Goal: Information Seeking & Learning: Learn about a topic

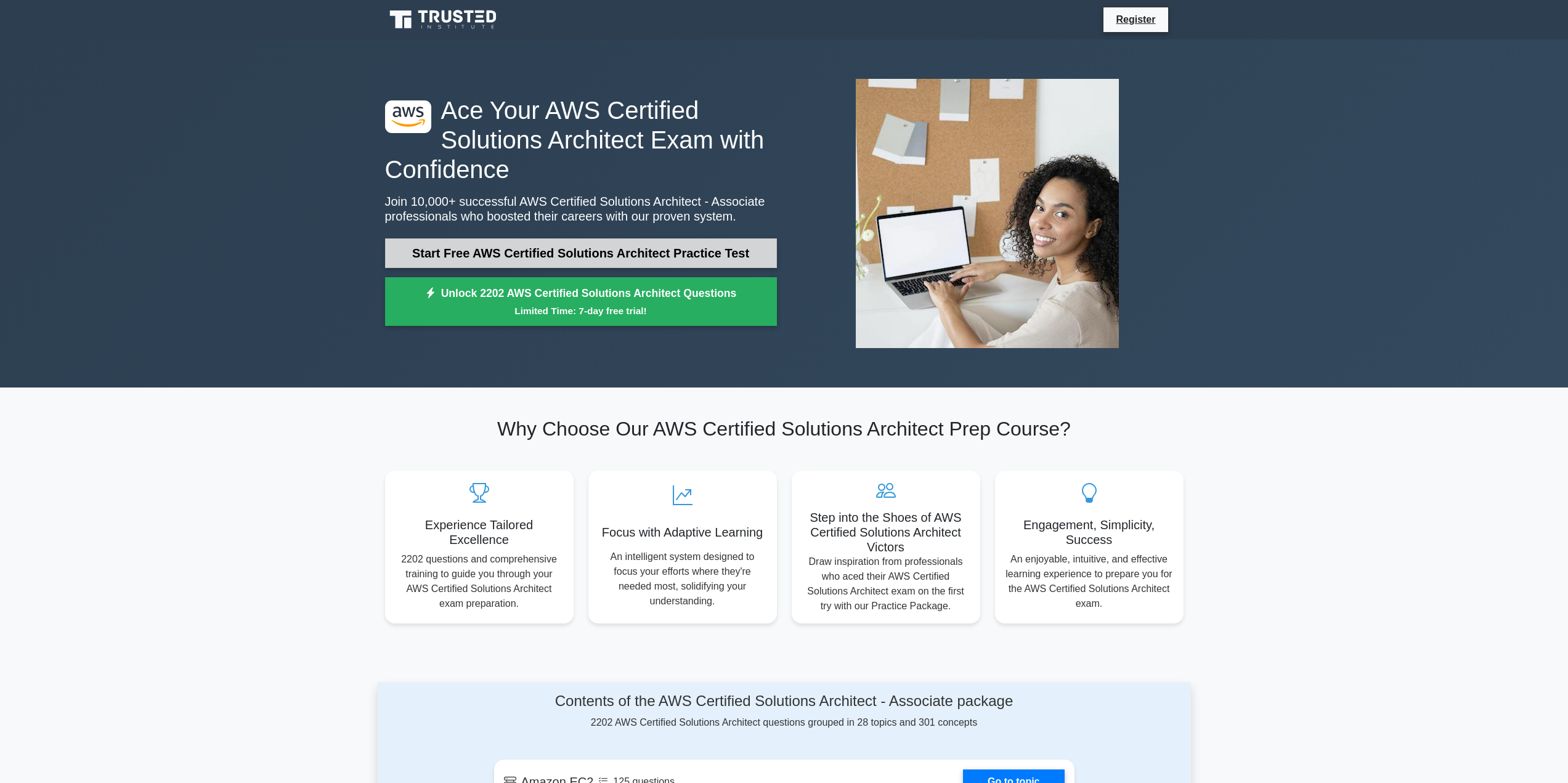
click at [538, 256] on link "Start Free AWS Certified Solutions Architect Practice Test" at bounding box center [581, 253] width 392 height 30
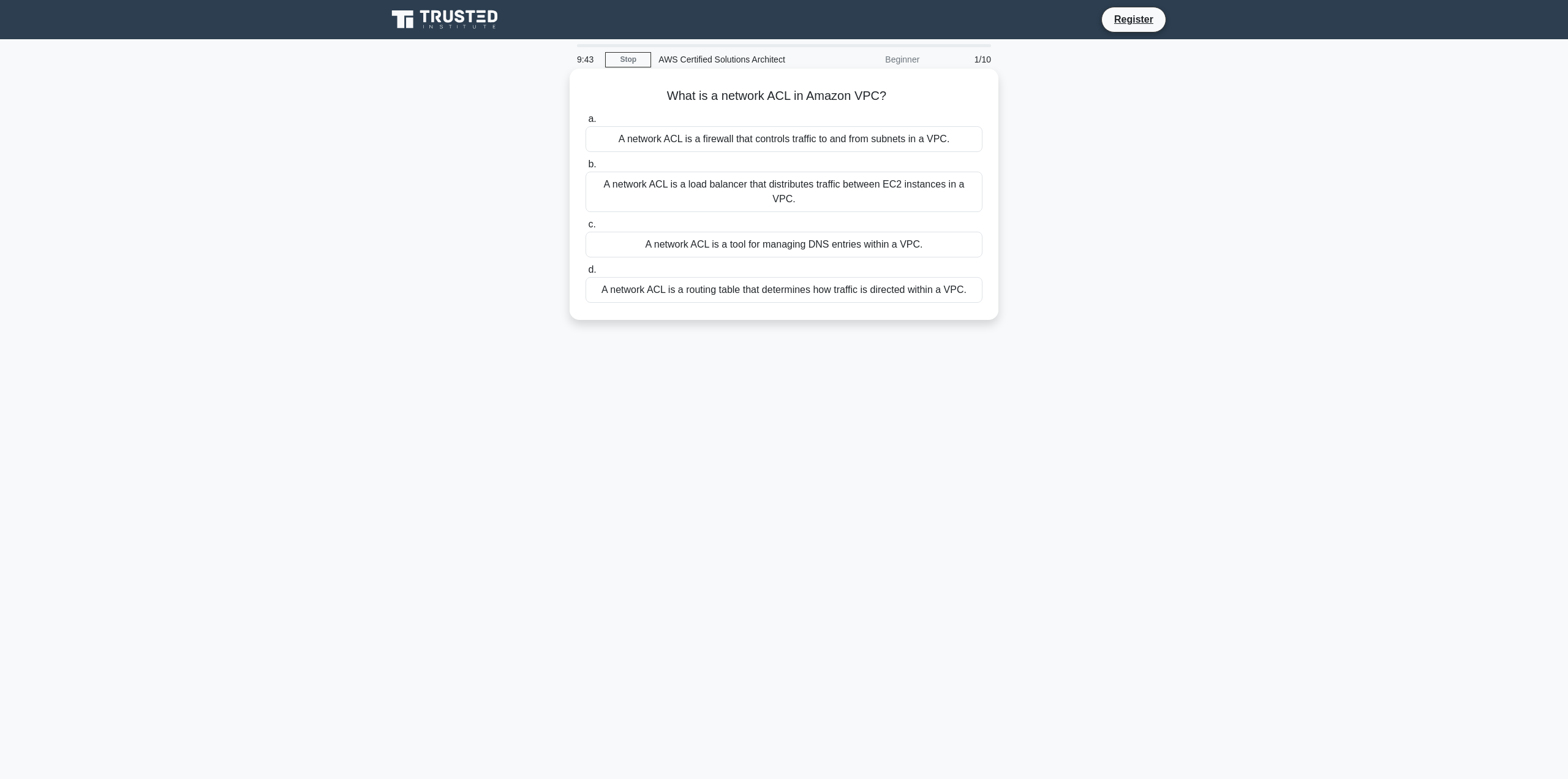
click at [793, 144] on div "A network ACL is a firewall that controls traffic to and from subnets in a VPC." at bounding box center [784, 139] width 397 height 26
click at [585, 123] on input "a. A network ACL is a firewall that controls traffic to and from subnets in a V…" at bounding box center [585, 119] width 0 height 8
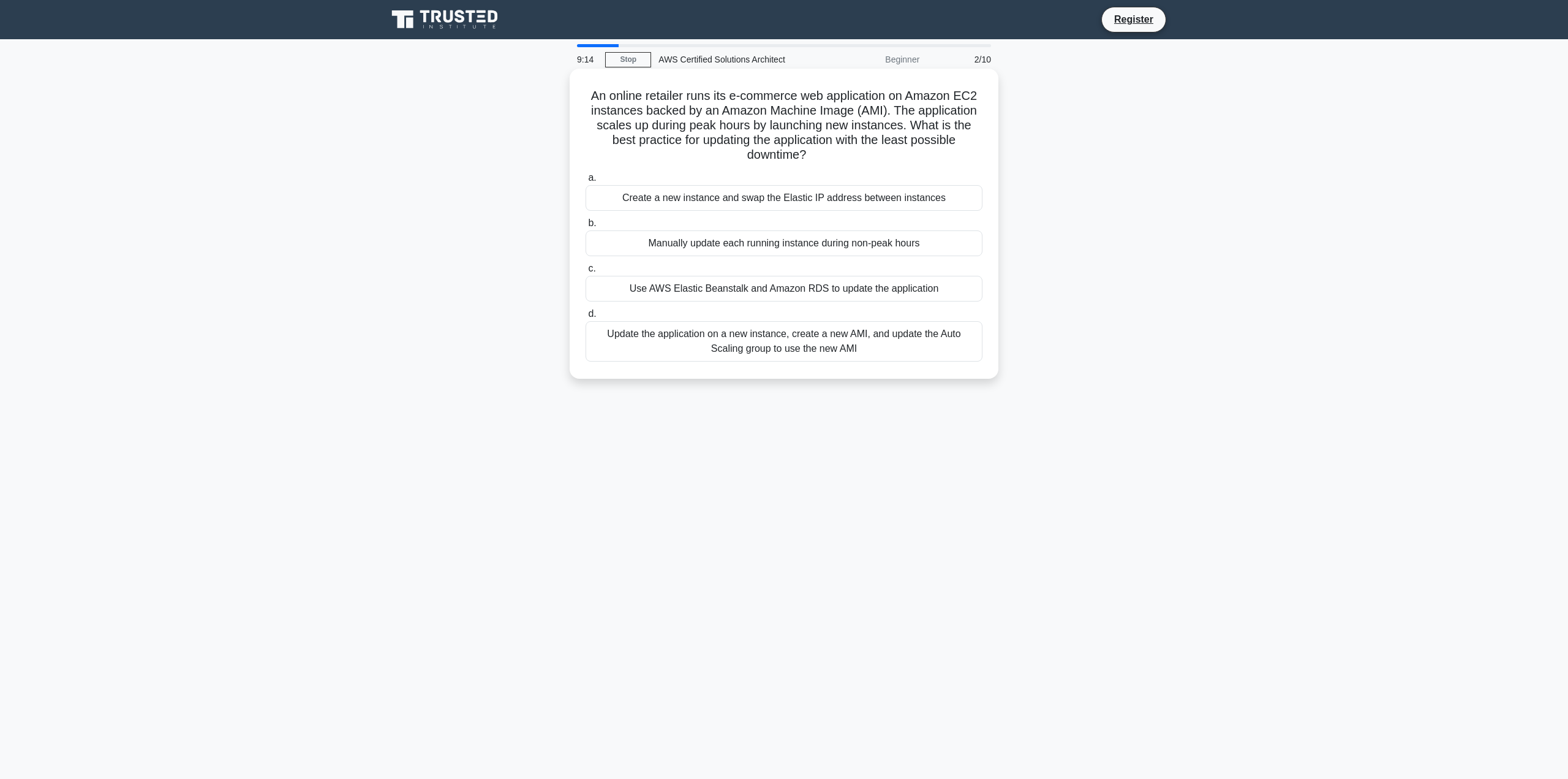
click at [749, 349] on div "Update the application on a new instance, create a new AMI, and update the Auto…" at bounding box center [784, 342] width 397 height 41
click at [585, 318] on input "d. Update the application on a new instance, create a new AMI, and update the A…" at bounding box center [585, 314] width 0 height 8
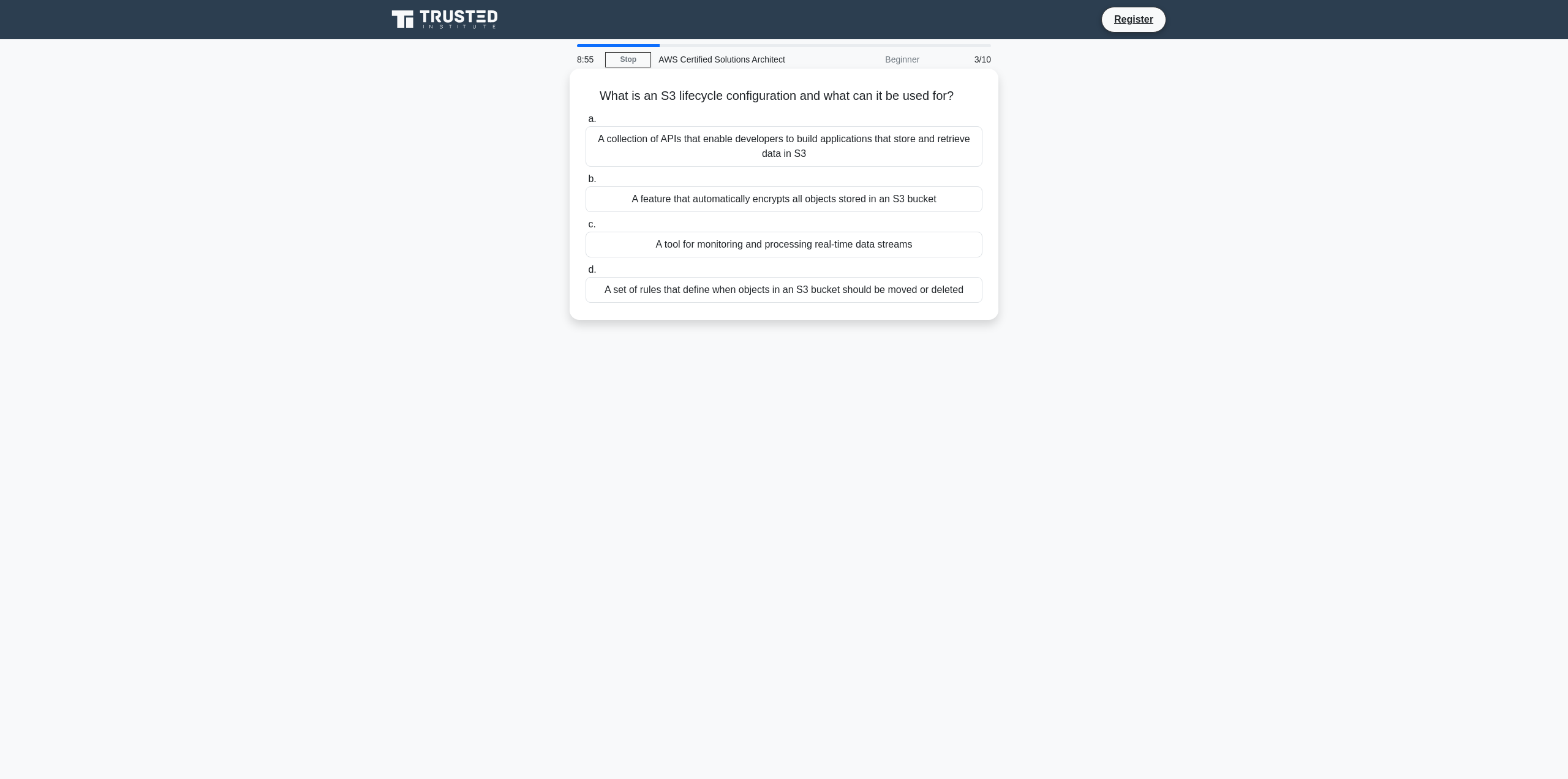
click at [746, 293] on div "A set of rules that define when objects in an S3 bucket should be moved or dele…" at bounding box center [784, 290] width 397 height 26
click at [585, 274] on input "d. A set of rules that define when objects in an S3 bucket should be moved or d…" at bounding box center [585, 269] width 0 height 8
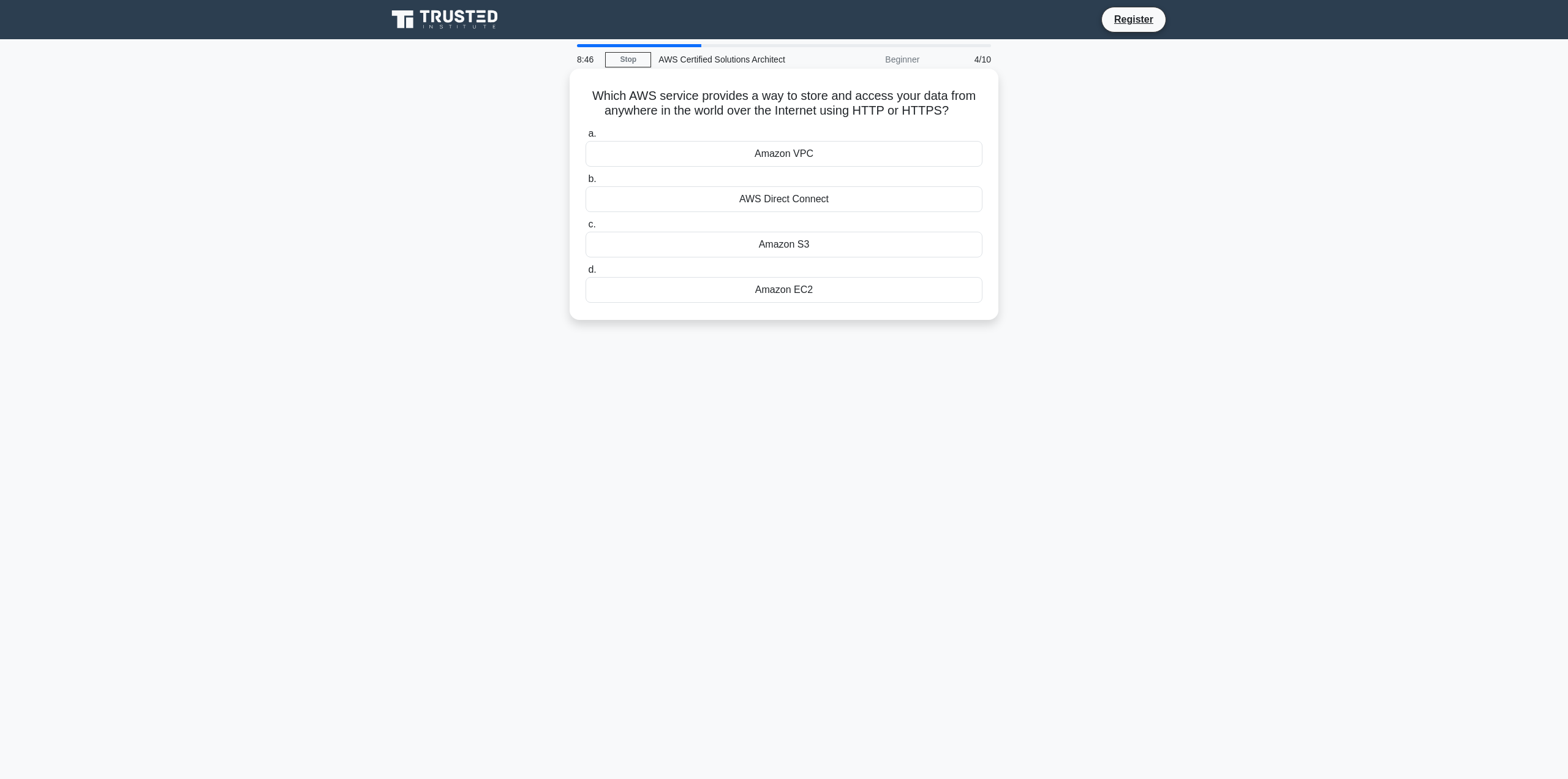
click at [808, 248] on div "Amazon S3" at bounding box center [784, 245] width 397 height 26
click at [585, 229] on input "c. Amazon S3" at bounding box center [585, 224] width 0 height 8
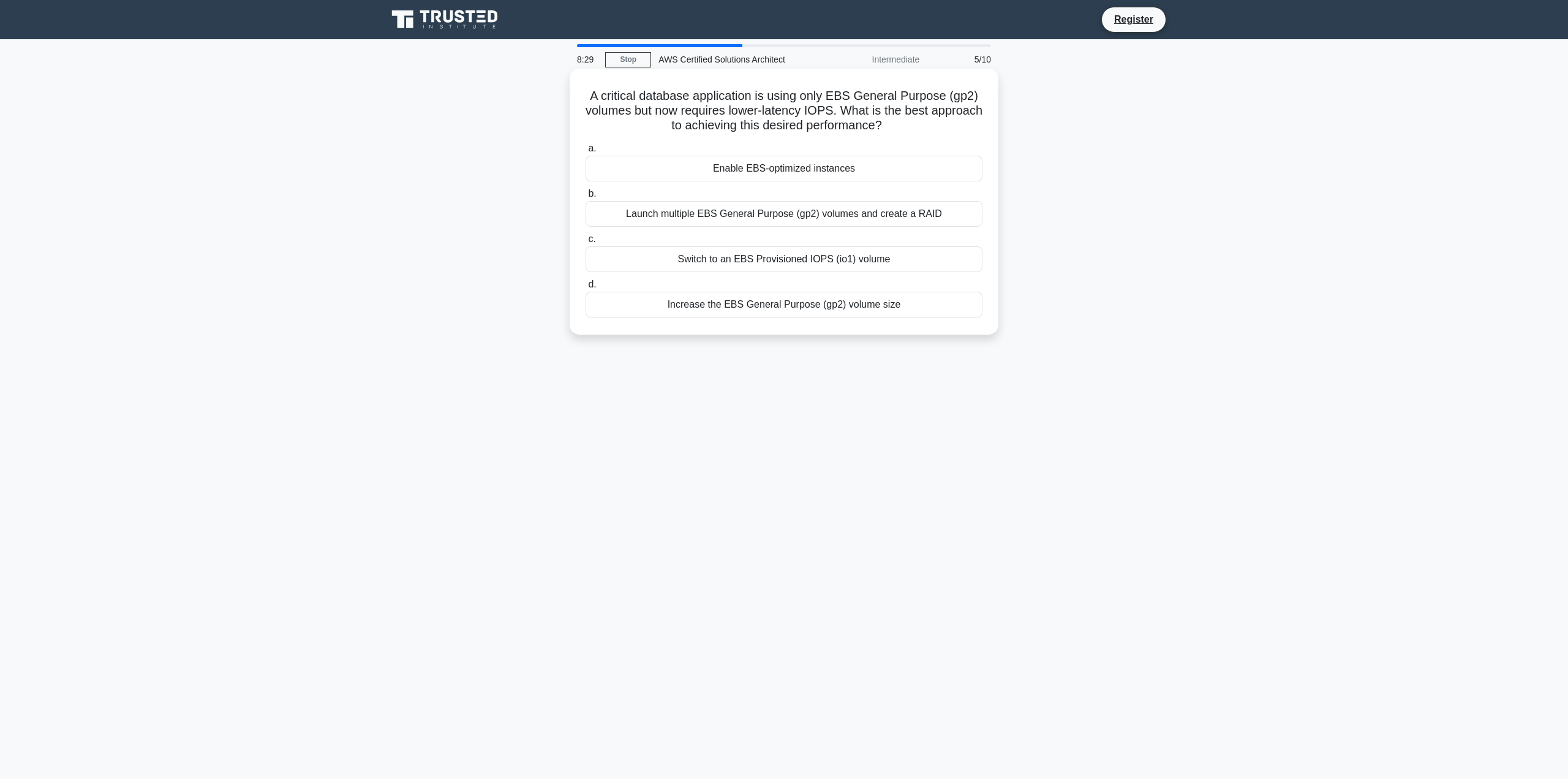
click at [855, 262] on div "Switch to an EBS Provisioned IOPS (io1) volume" at bounding box center [784, 259] width 397 height 26
click at [585, 243] on input "c. Switch to an EBS Provisioned IOPS (io1) volume" at bounding box center [585, 239] width 0 height 8
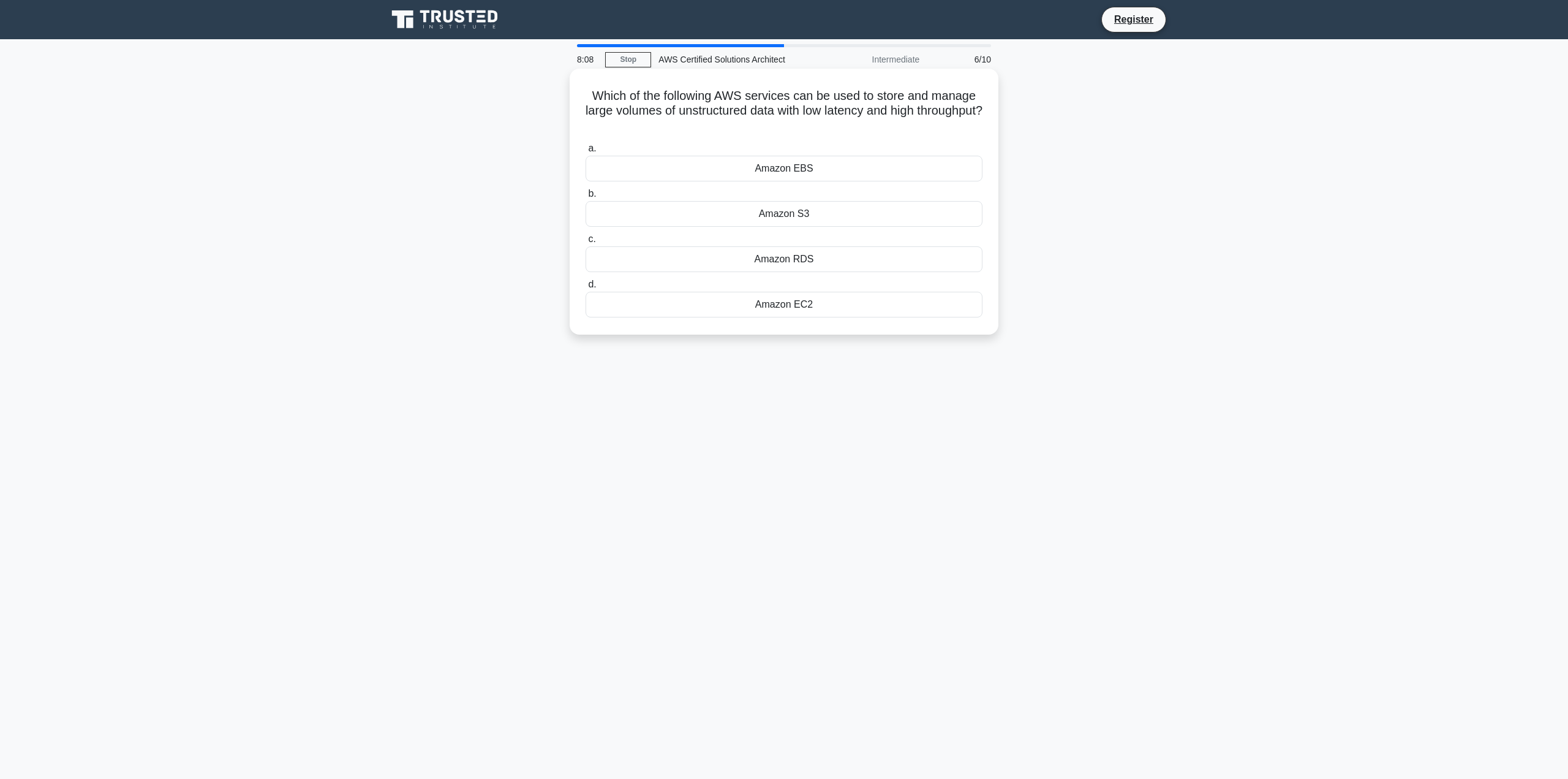
click at [792, 170] on div "Amazon EBS" at bounding box center [784, 169] width 397 height 26
click at [585, 153] on input "a. Amazon EBS" at bounding box center [585, 148] width 0 height 8
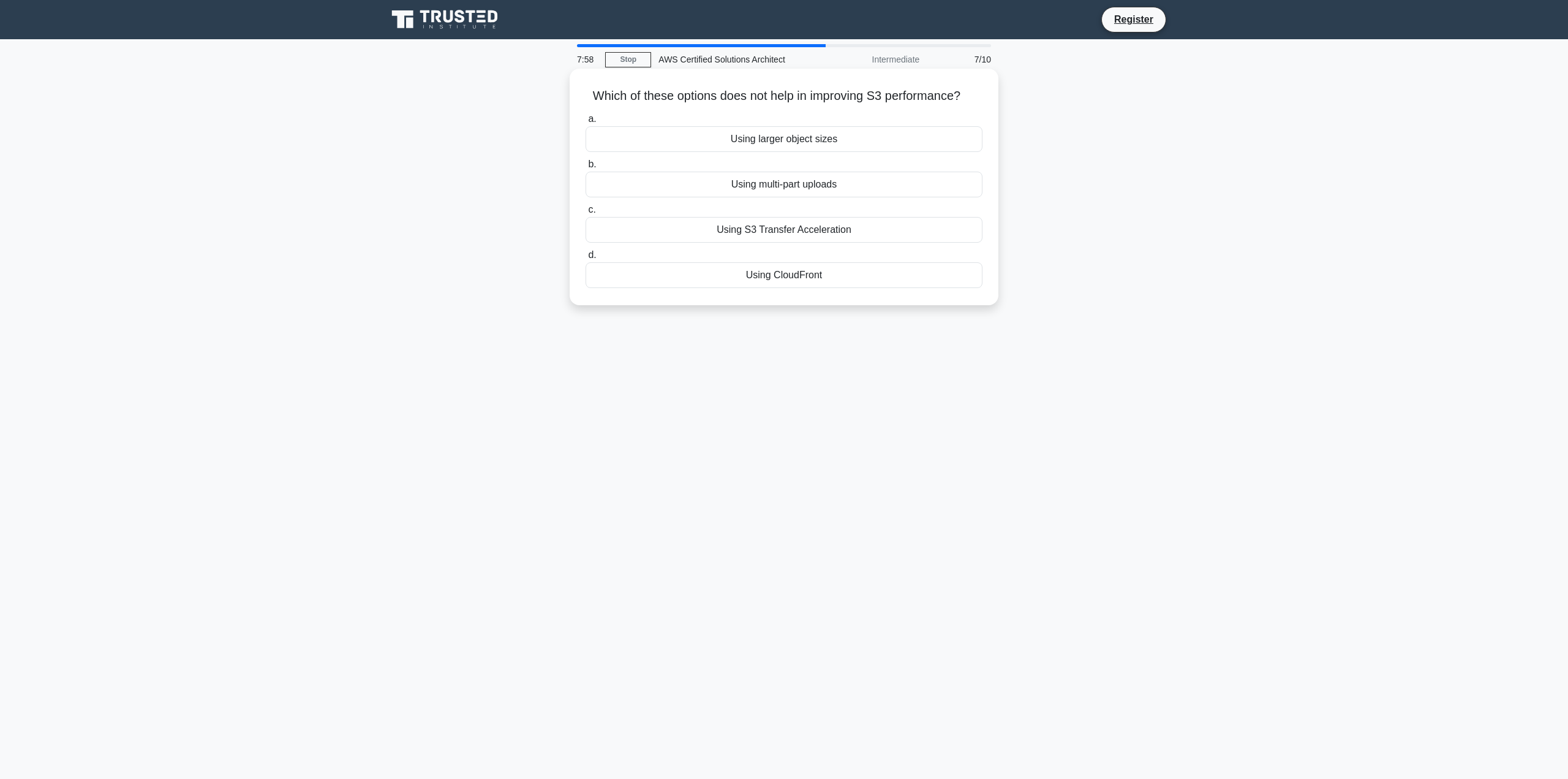
click at [799, 146] on div "Using larger object sizes" at bounding box center [784, 139] width 397 height 26
click at [585, 123] on input "a. Using larger object sizes" at bounding box center [585, 119] width 0 height 8
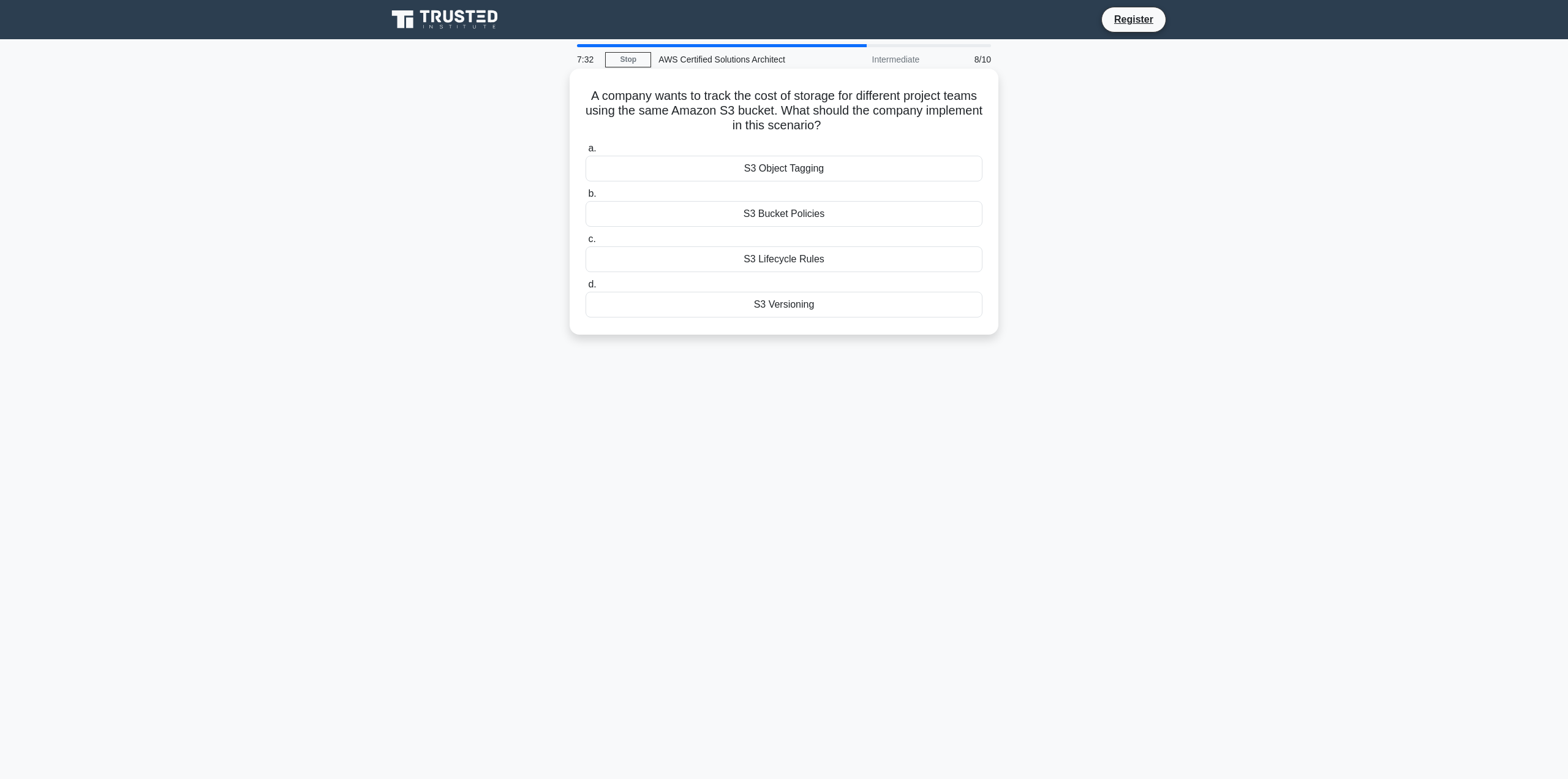
click at [778, 165] on div "S3 Object Tagging" at bounding box center [784, 169] width 397 height 26
click at [585, 153] on input "a. S3 Object Tagging" at bounding box center [585, 148] width 0 height 8
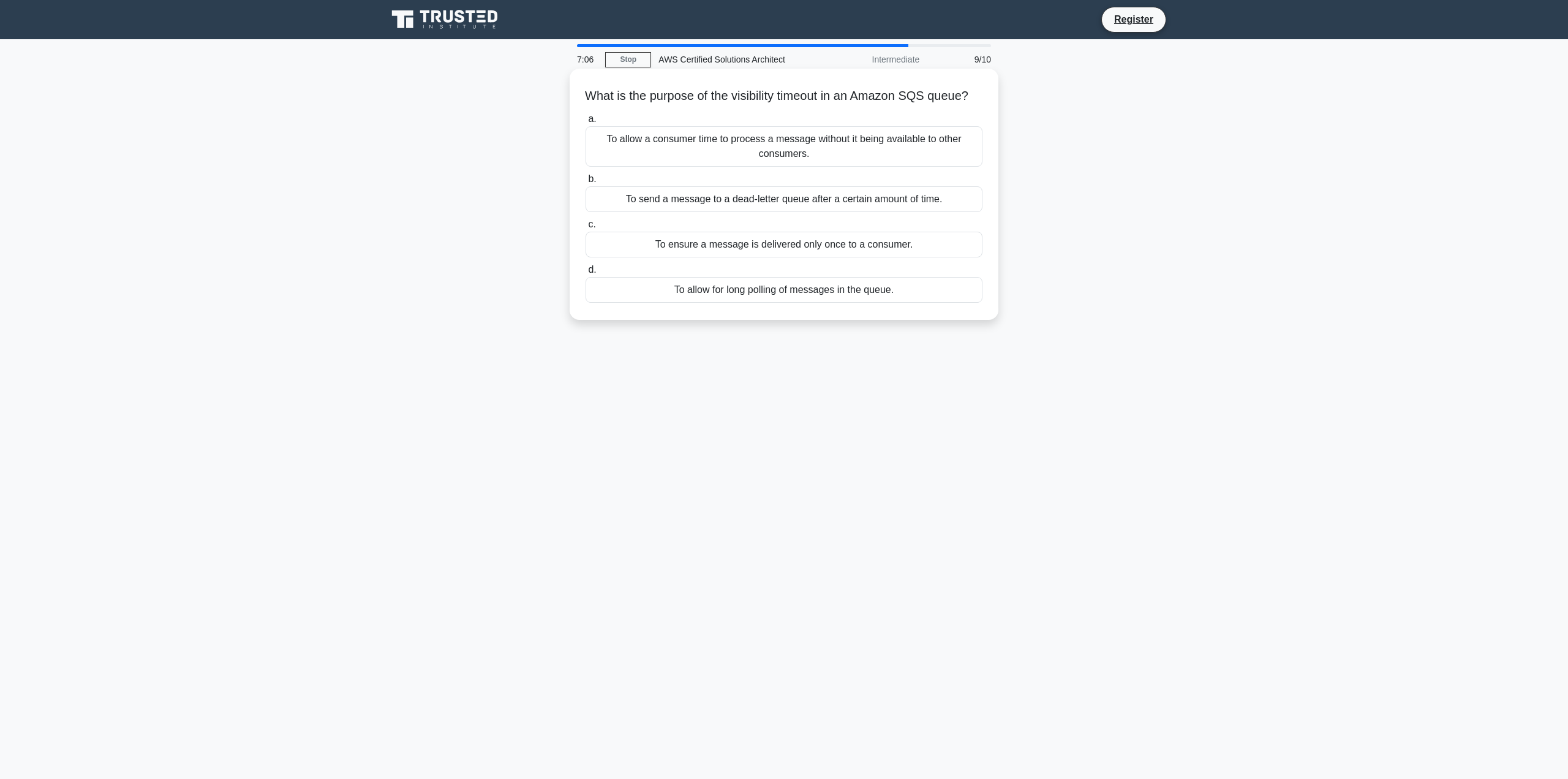
click at [817, 166] on div "To allow a consumer time to process a message without it being available to oth…" at bounding box center [784, 147] width 397 height 41
click at [585, 123] on input "a. To allow a consumer time to process a message without it being available to …" at bounding box center [585, 119] width 0 height 8
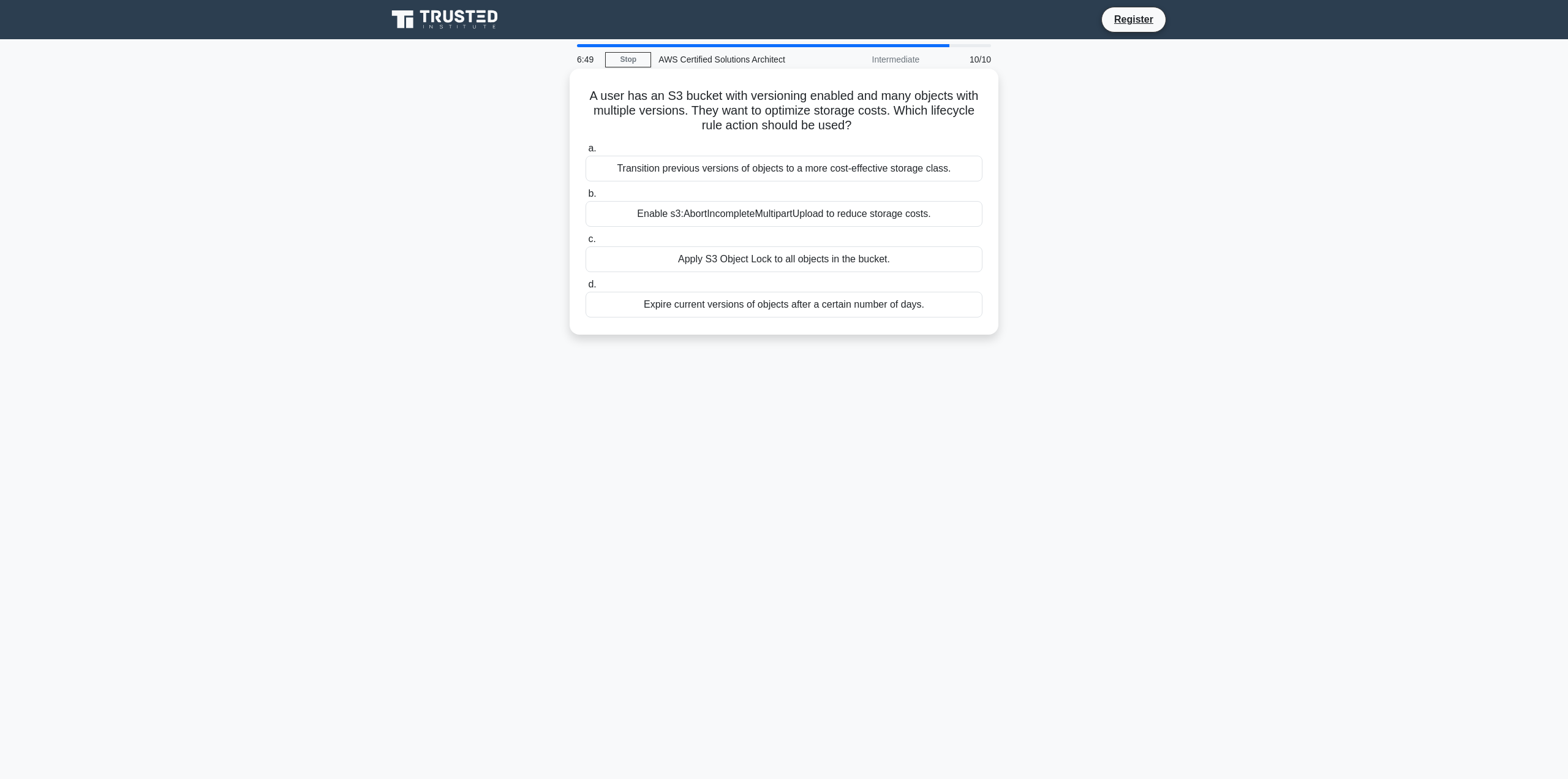
click at [796, 175] on div "Transition previous versions of objects to a more cost-effective storage class." at bounding box center [784, 169] width 397 height 26
click at [585, 153] on input "a. Transition previous versions of objects to a more cost-effective storage cla…" at bounding box center [585, 148] width 0 height 8
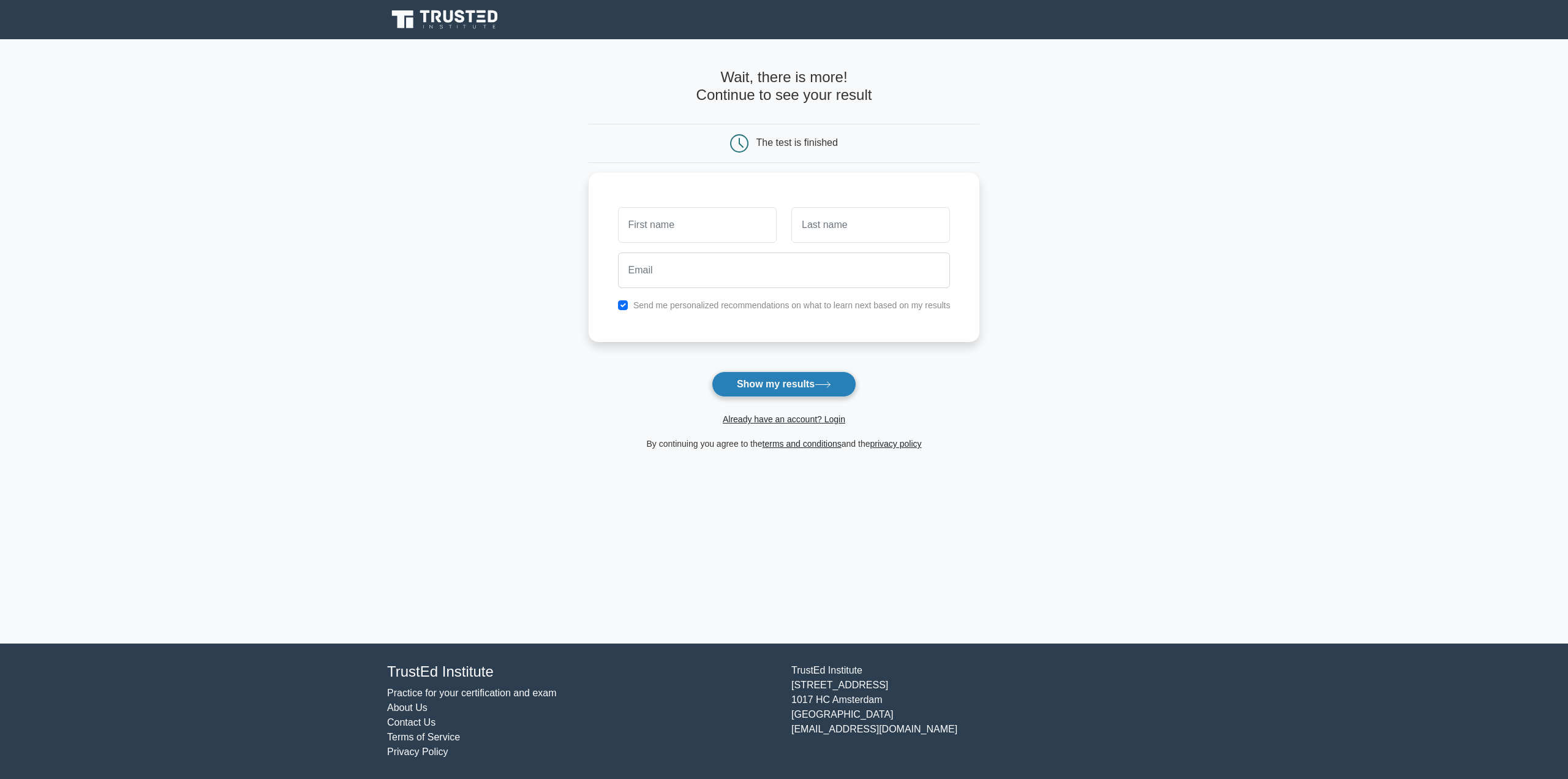
click at [795, 394] on button "Show my results" at bounding box center [784, 384] width 144 height 26
click at [488, 322] on main "Wait, there is more! Continue to see your result The test is finished and the" at bounding box center [784, 341] width 1568 height 604
click at [651, 304] on label "Send me personalized recommendations on what to learn next based on my results" at bounding box center [792, 302] width 318 height 10
click at [621, 302] on input "checkbox" at bounding box center [622, 302] width 10 height 10
checkbox input "false"
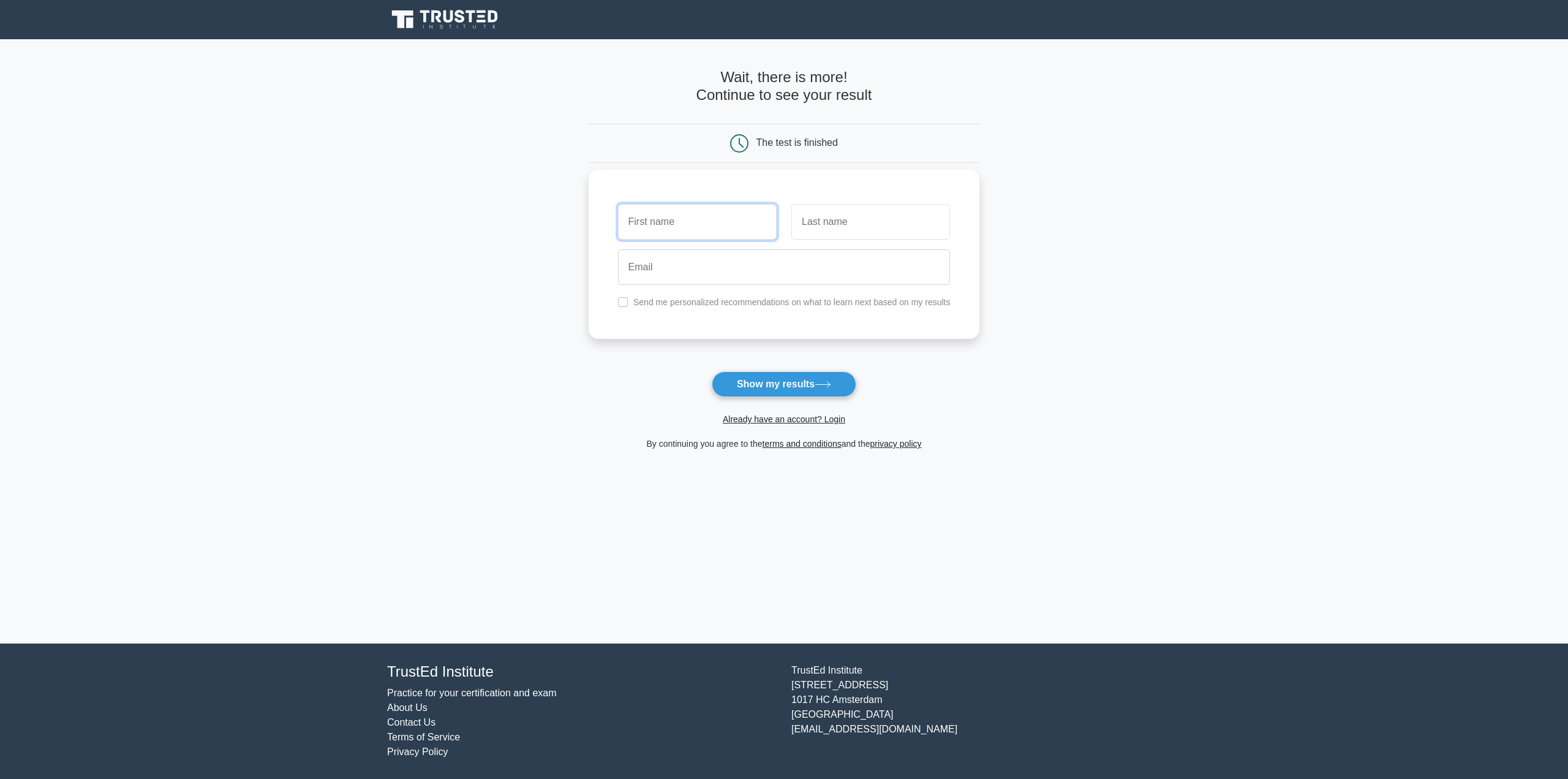
click at [678, 223] on input "text" at bounding box center [697, 221] width 159 height 35
type input "VasistaAvinash"
click at [818, 224] on input "text" at bounding box center [871, 221] width 159 height 35
type input "Behara"
click at [697, 278] on input "email" at bounding box center [784, 266] width 333 height 35
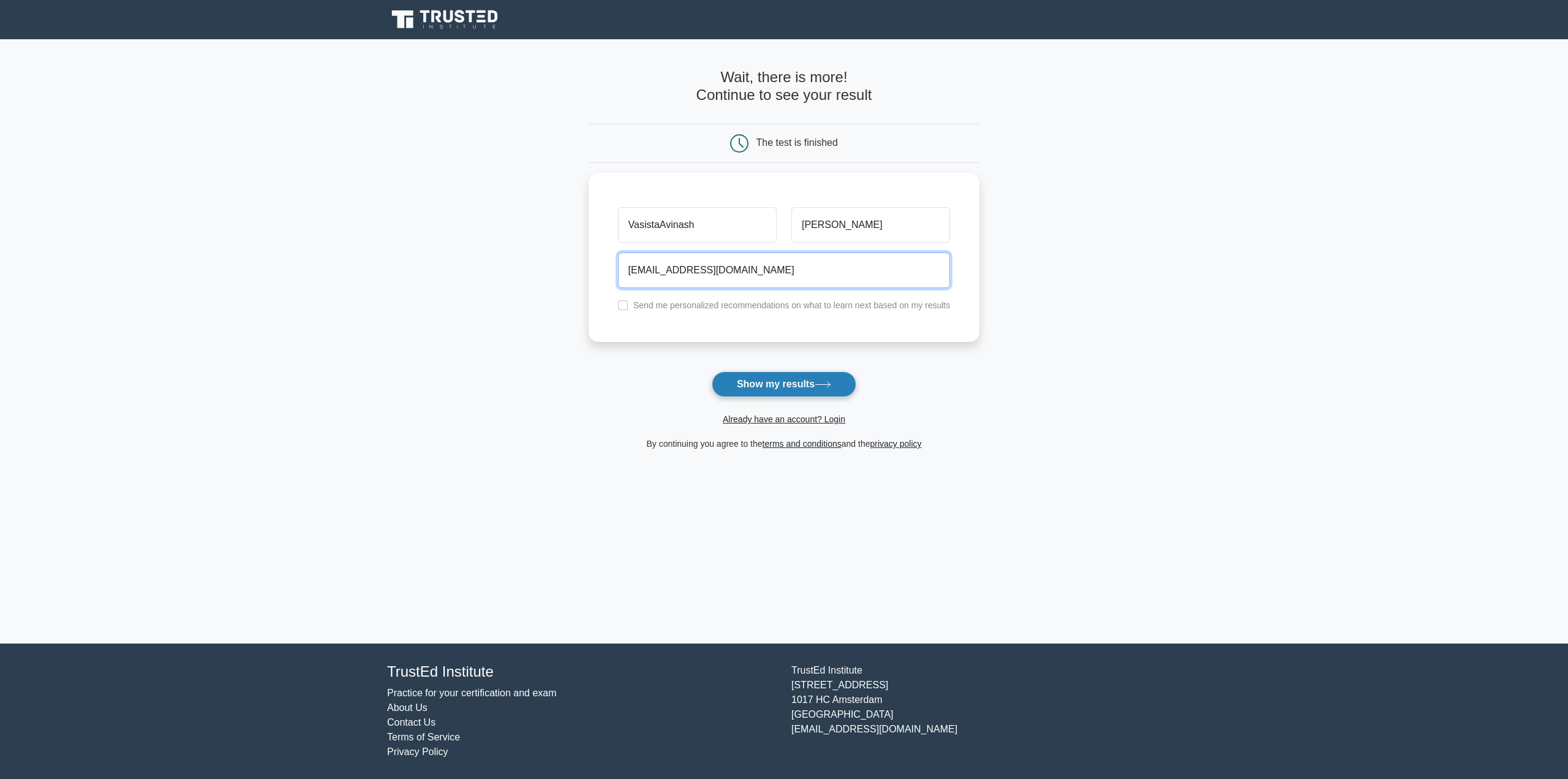
type input "bvavinash007@gmail.com"
click at [771, 388] on button "Show my results" at bounding box center [784, 384] width 144 height 26
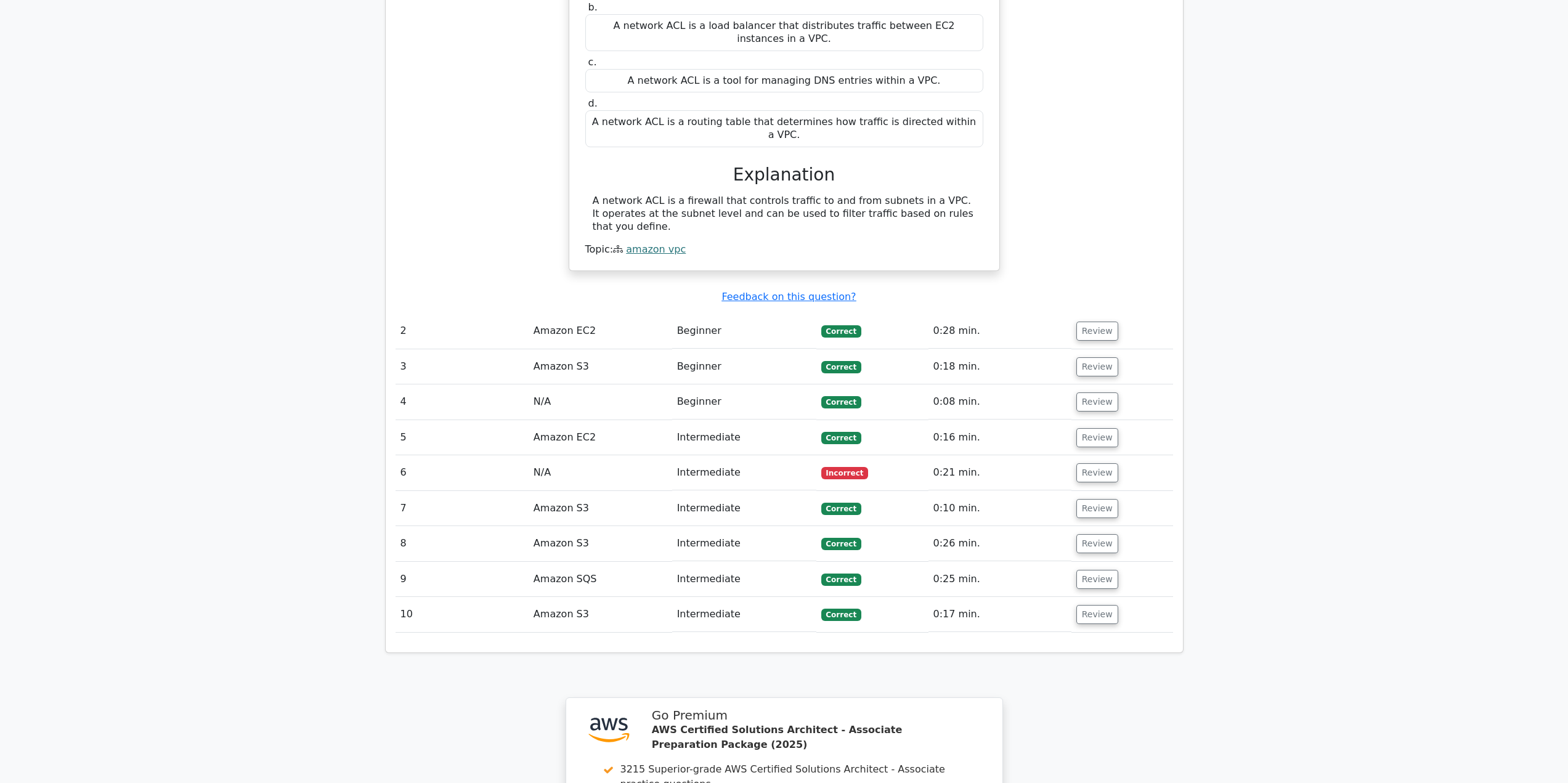
scroll to position [1108, 0]
click at [1090, 459] on button "Review" at bounding box center [1097, 468] width 42 height 19
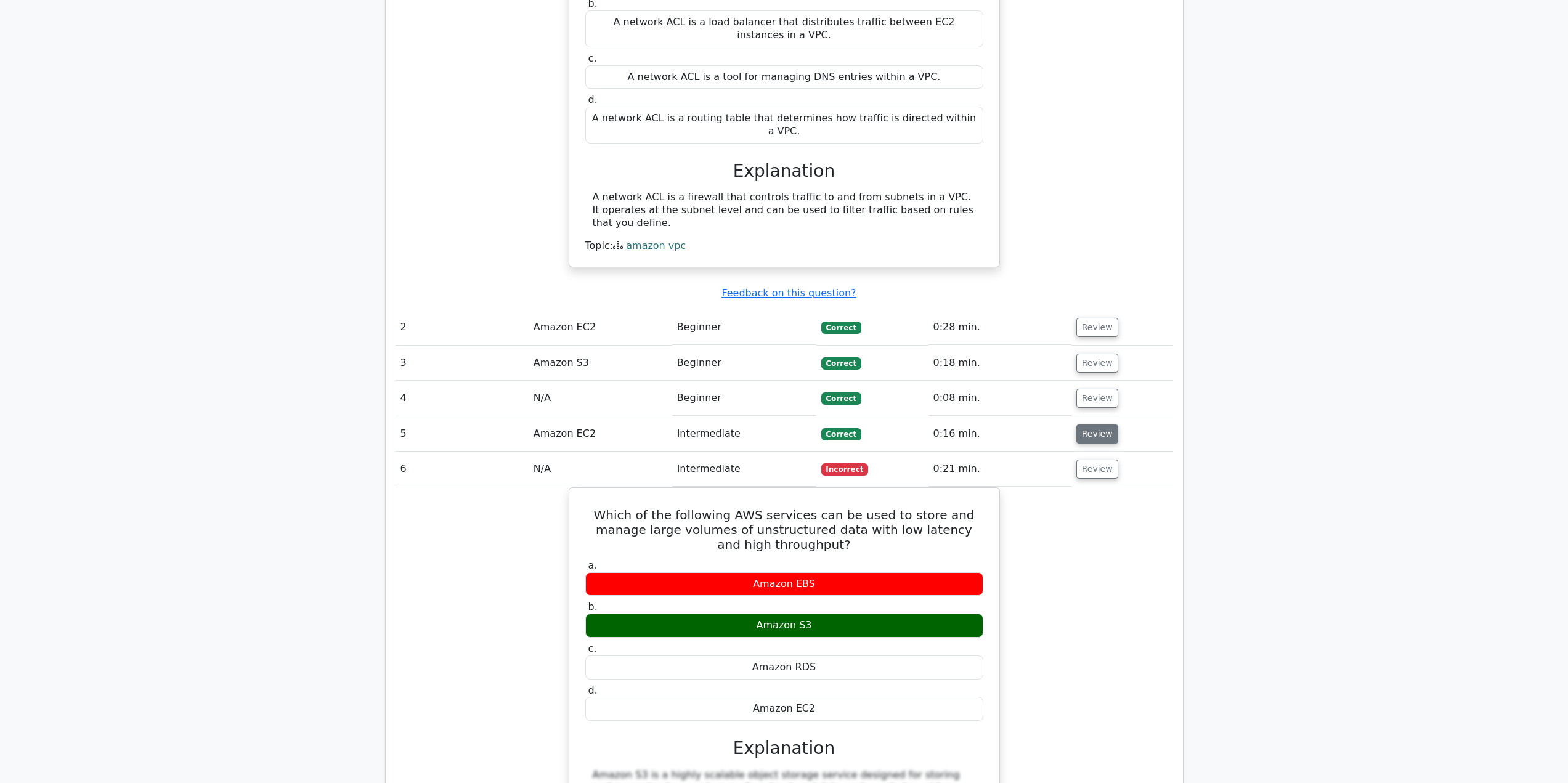
click at [1091, 424] on button "Review" at bounding box center [1097, 433] width 42 height 19
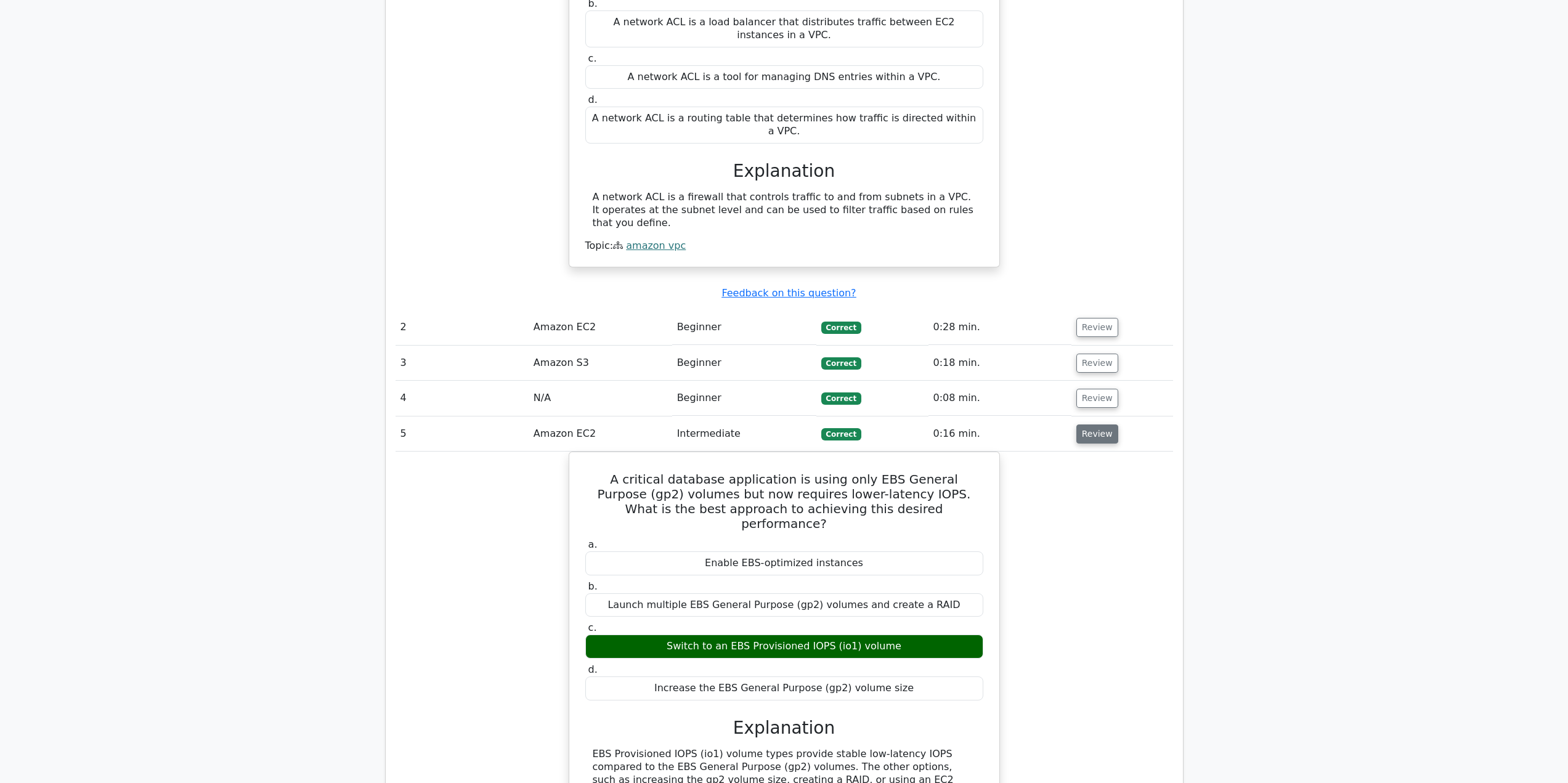
click at [1088, 424] on button "Review" at bounding box center [1097, 433] width 42 height 19
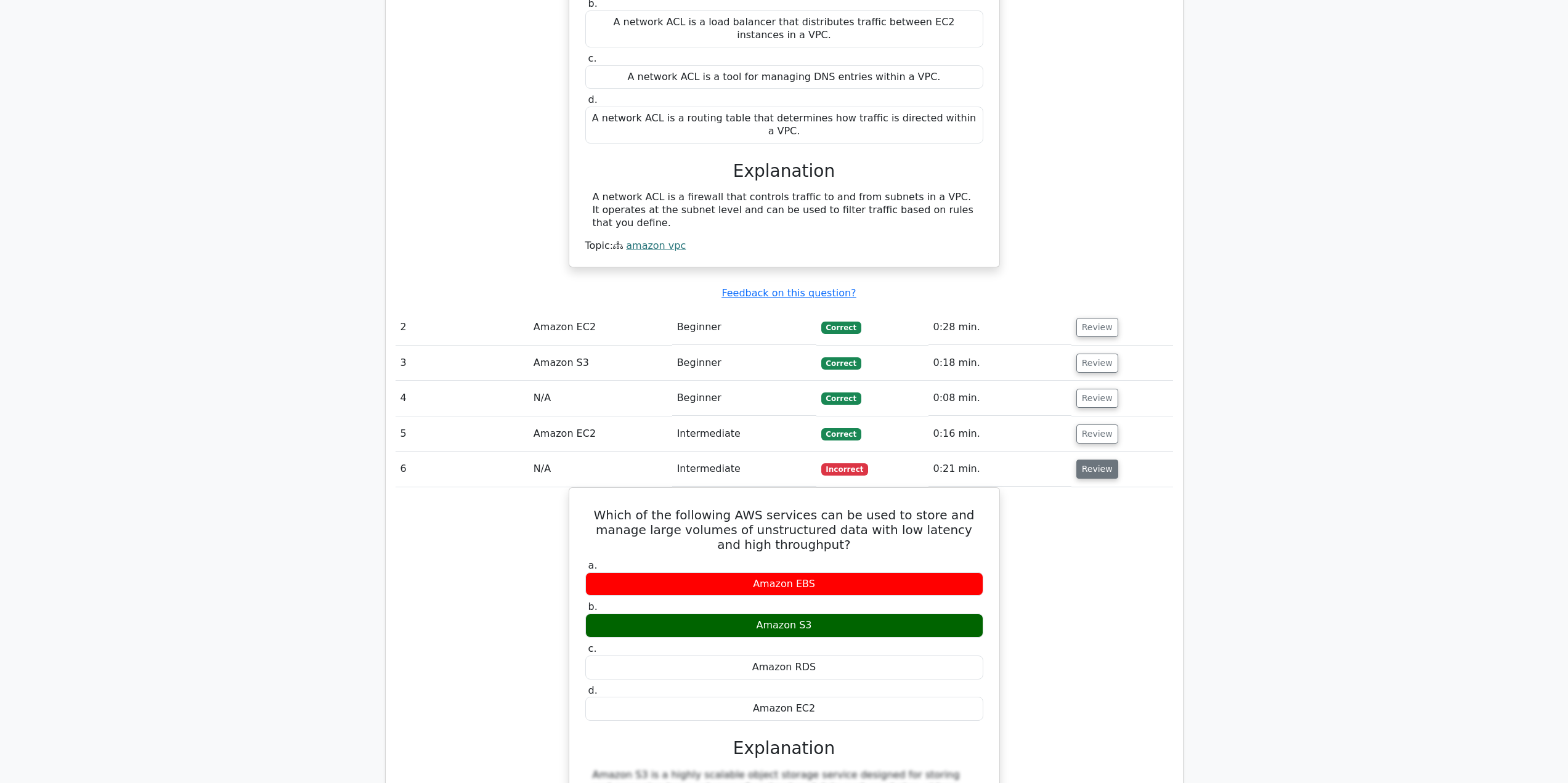
click at [1085, 459] on button "Review" at bounding box center [1097, 468] width 42 height 19
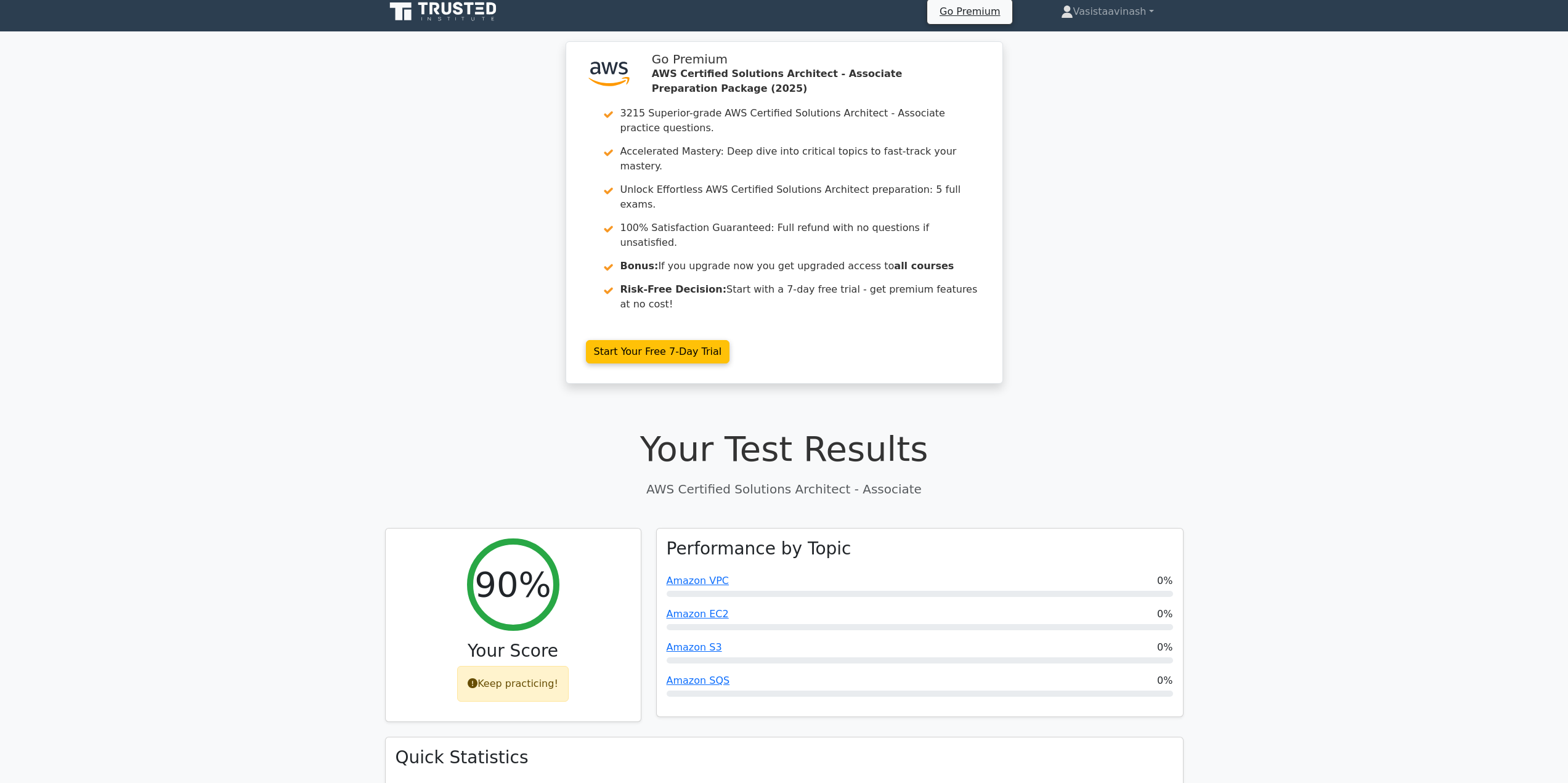
scroll to position [0, 0]
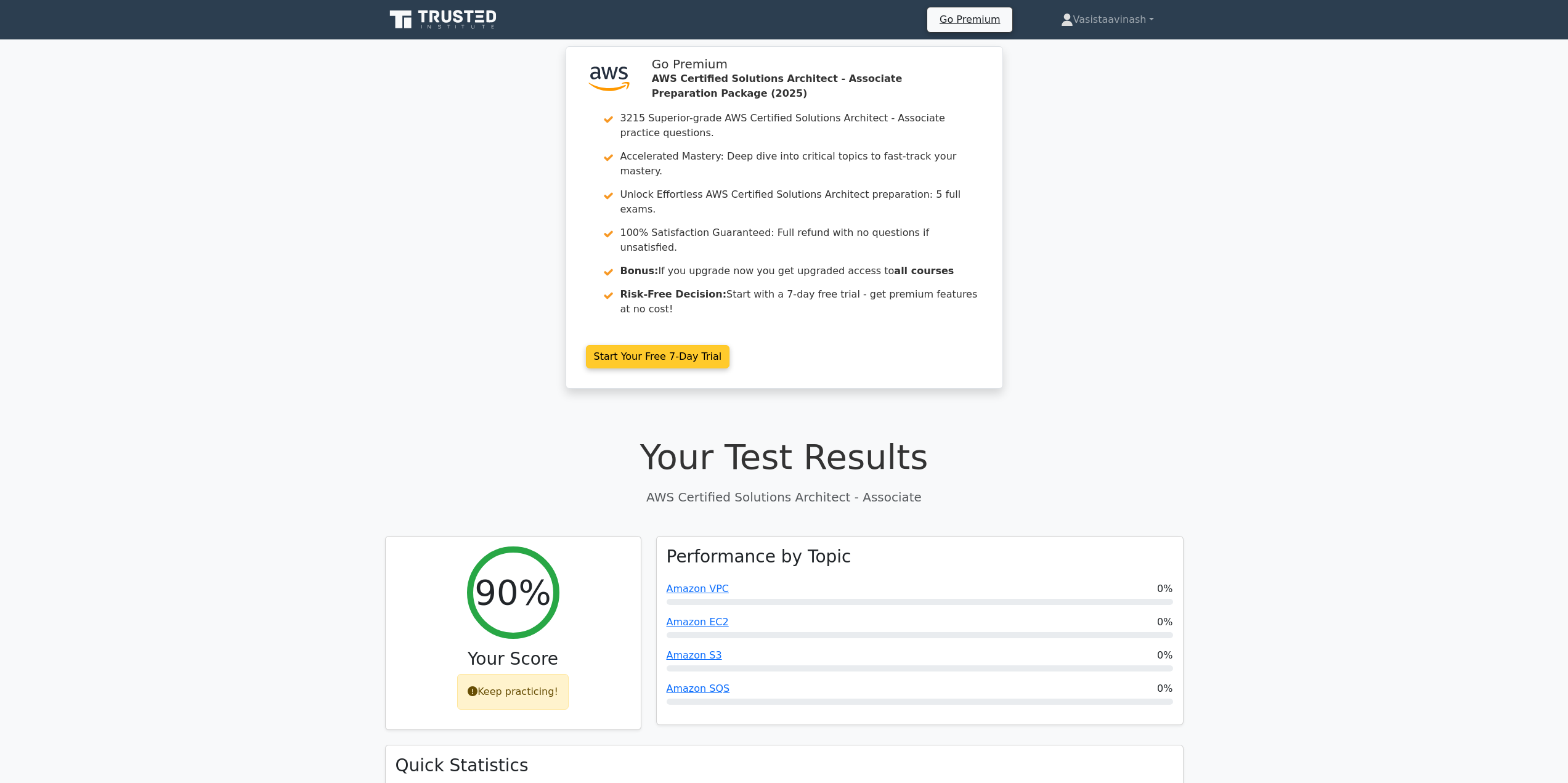
click at [696, 345] on link "Start Your Free 7-Day Trial" at bounding box center [658, 356] width 144 height 23
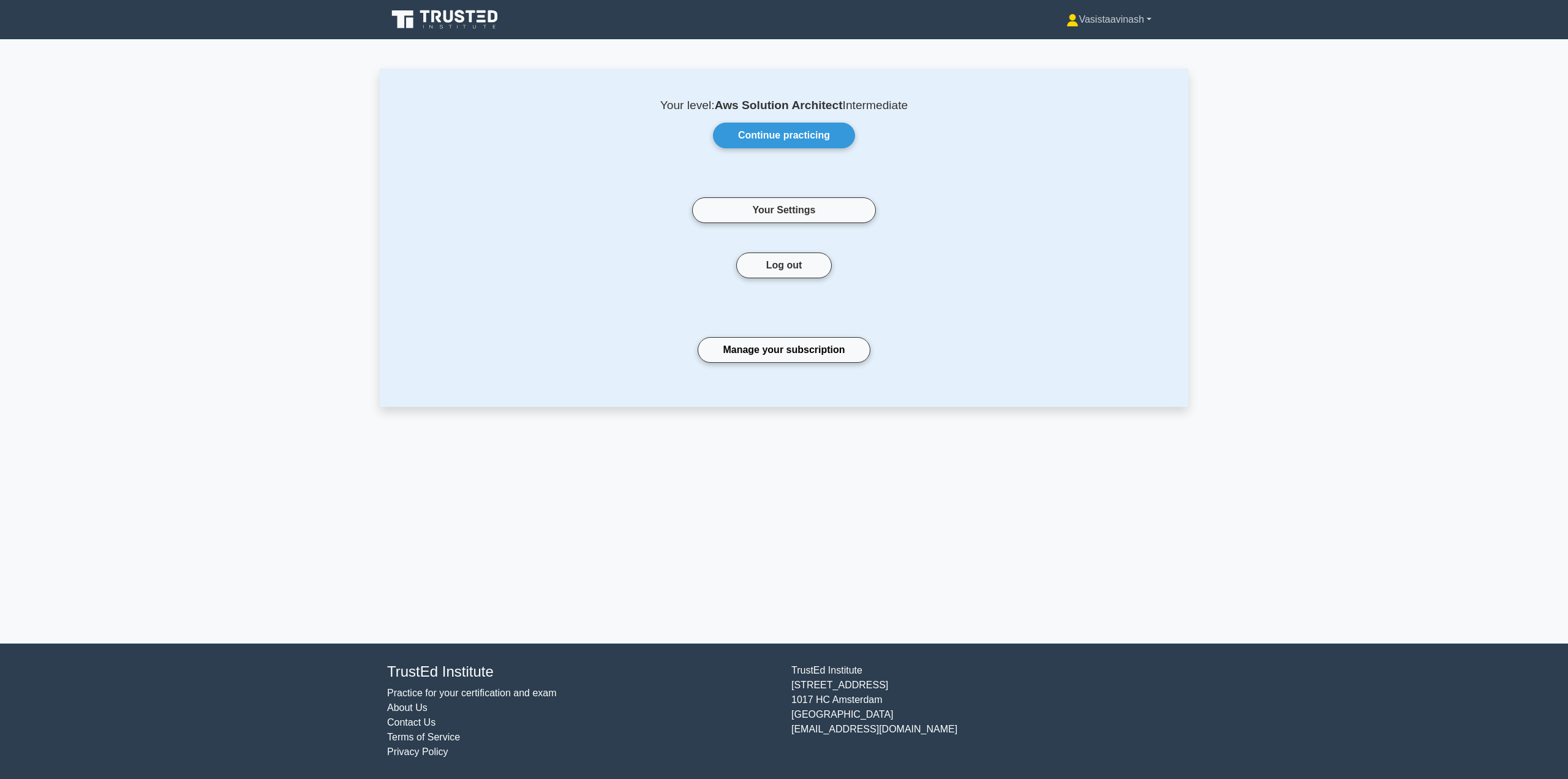
click at [1125, 23] on link "Vasistaavinash" at bounding box center [1108, 20] width 144 height 25
click at [1087, 62] on link "Settings" at bounding box center [1086, 68] width 97 height 20
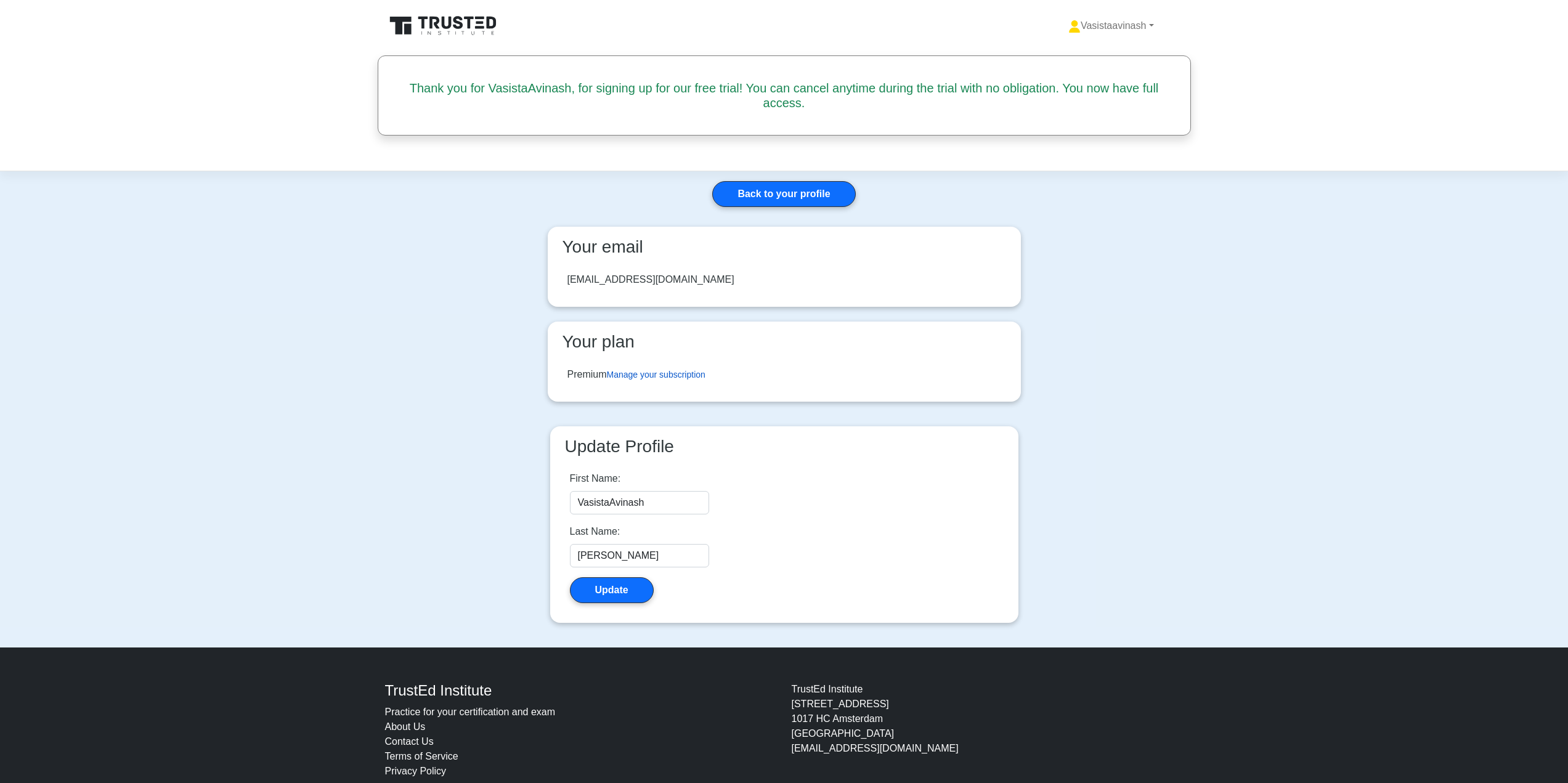
click at [660, 372] on link "Manage your subscription" at bounding box center [656, 374] width 98 height 10
click at [811, 197] on link "Back to your profile" at bounding box center [783, 194] width 143 height 26
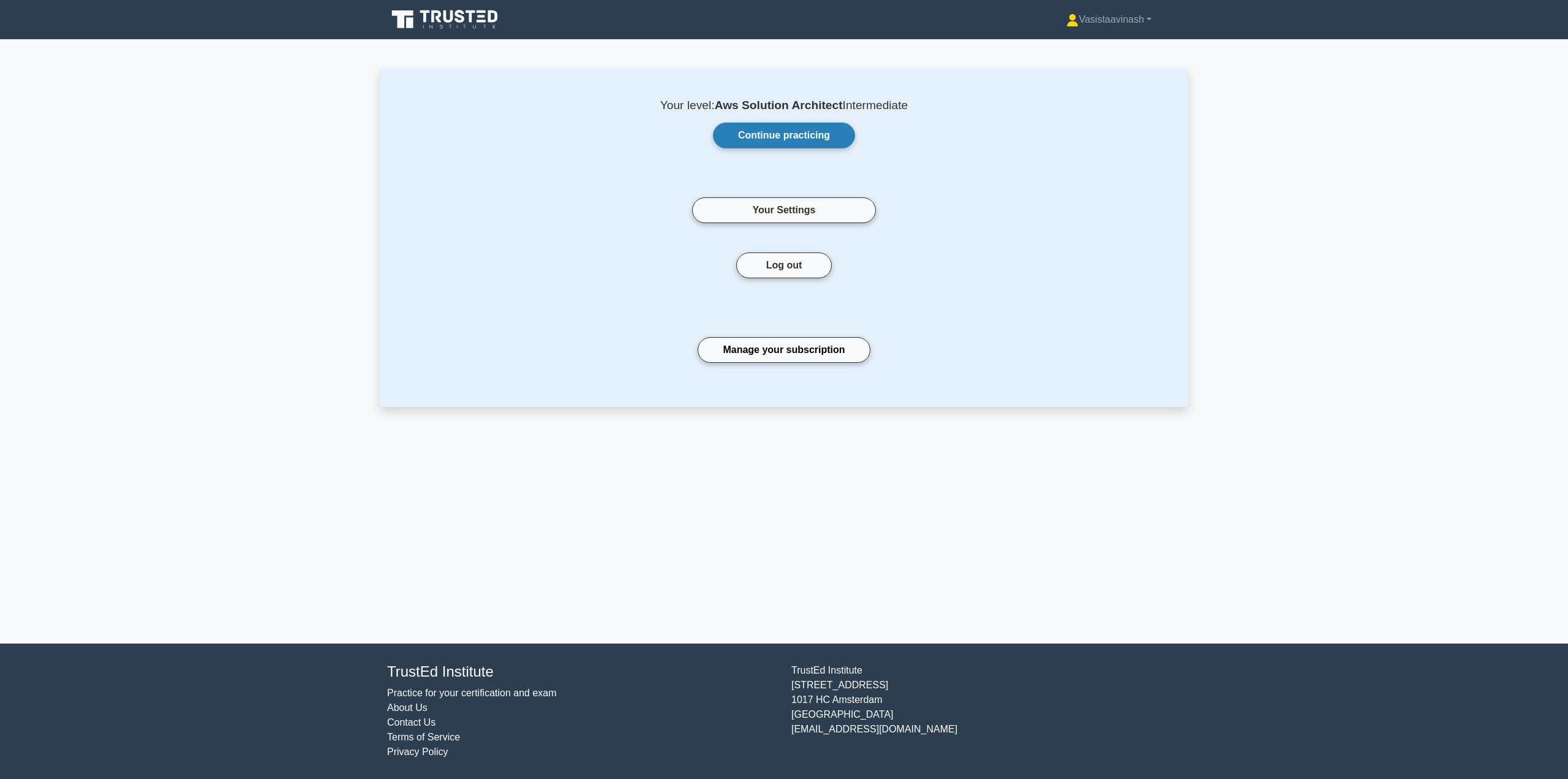
click at [776, 137] on link "Continue practicing" at bounding box center [784, 135] width 142 height 26
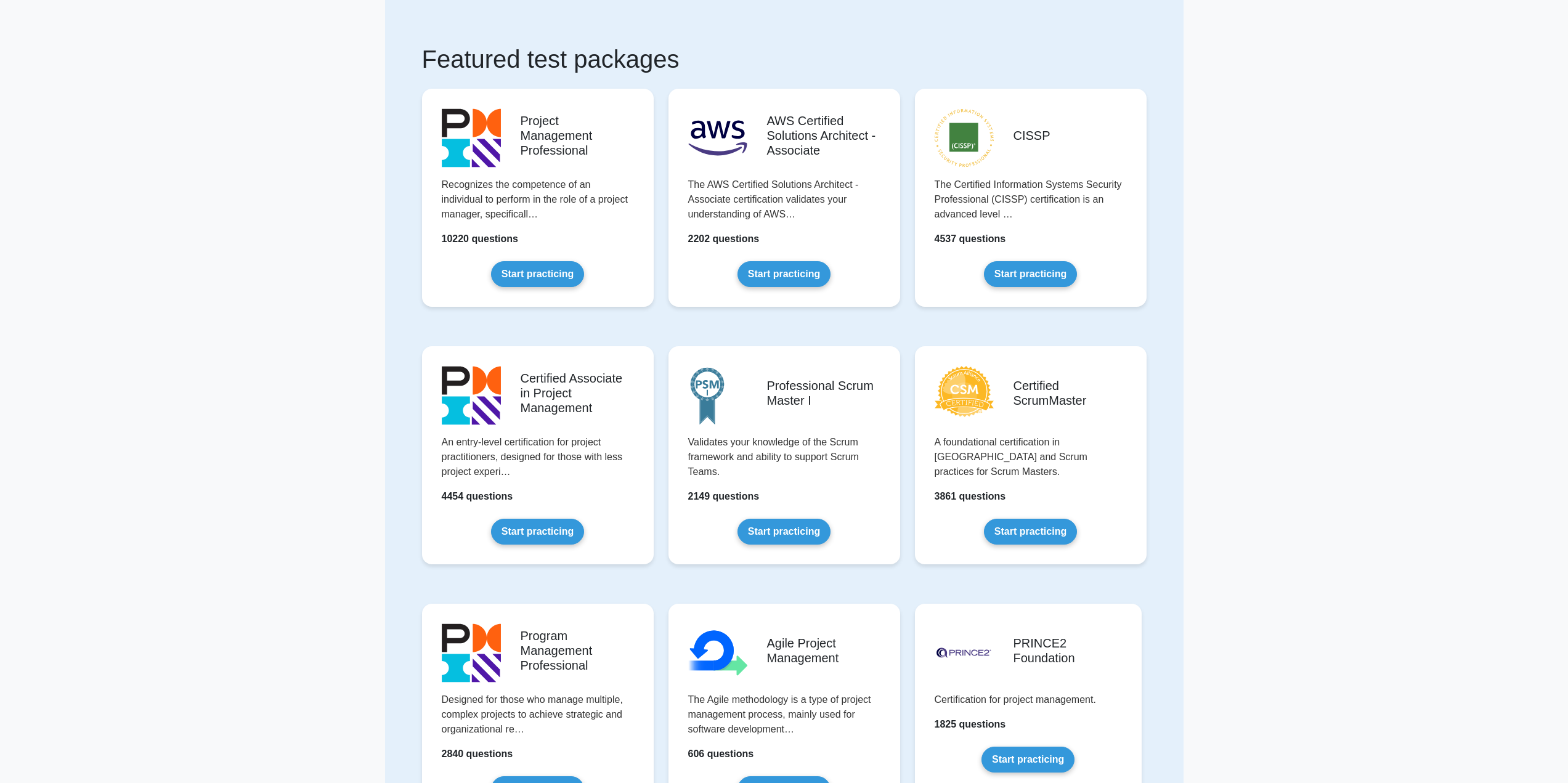
scroll to position [61, 0]
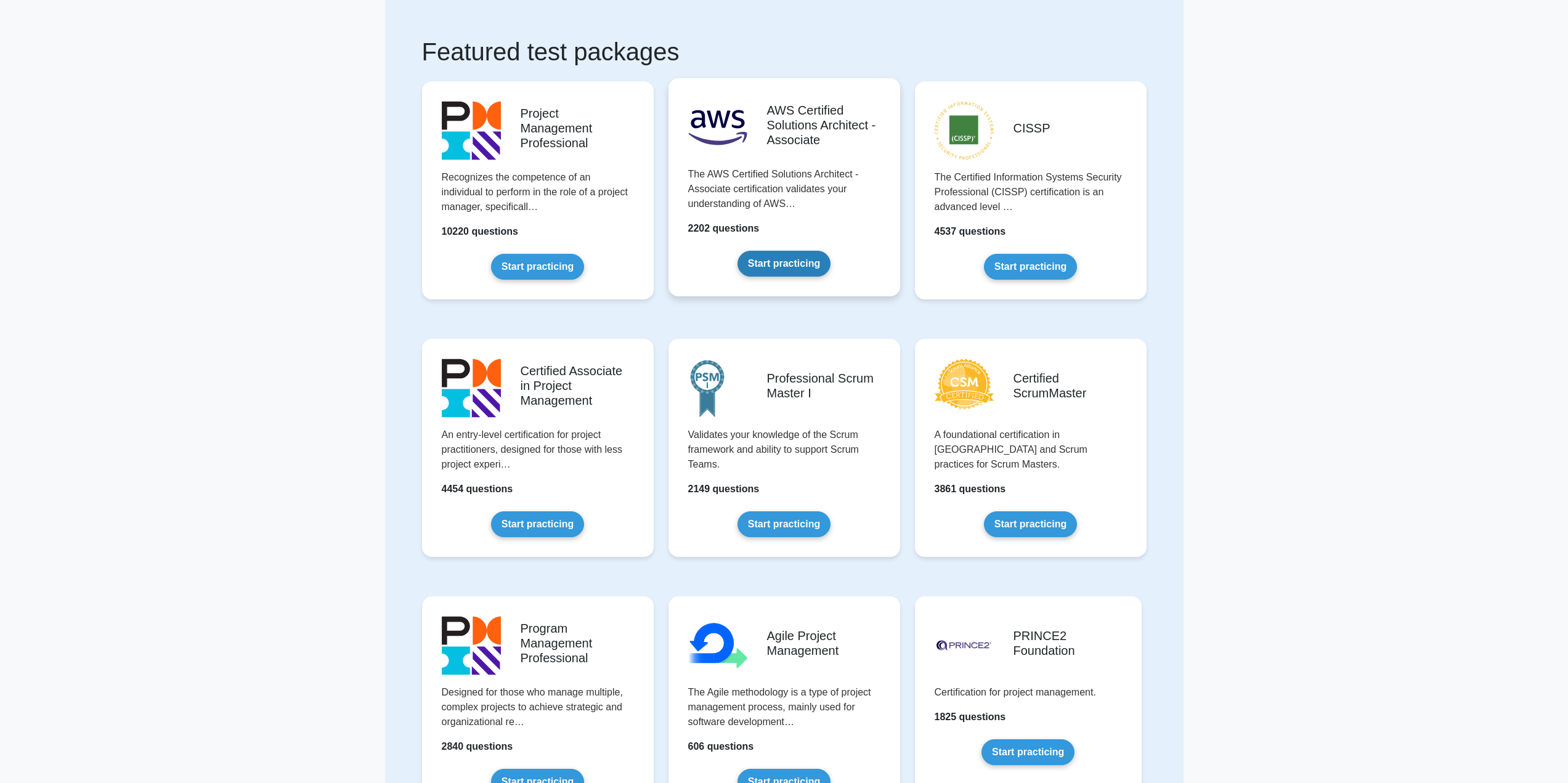
click at [793, 265] on link "Start practicing" at bounding box center [783, 263] width 93 height 26
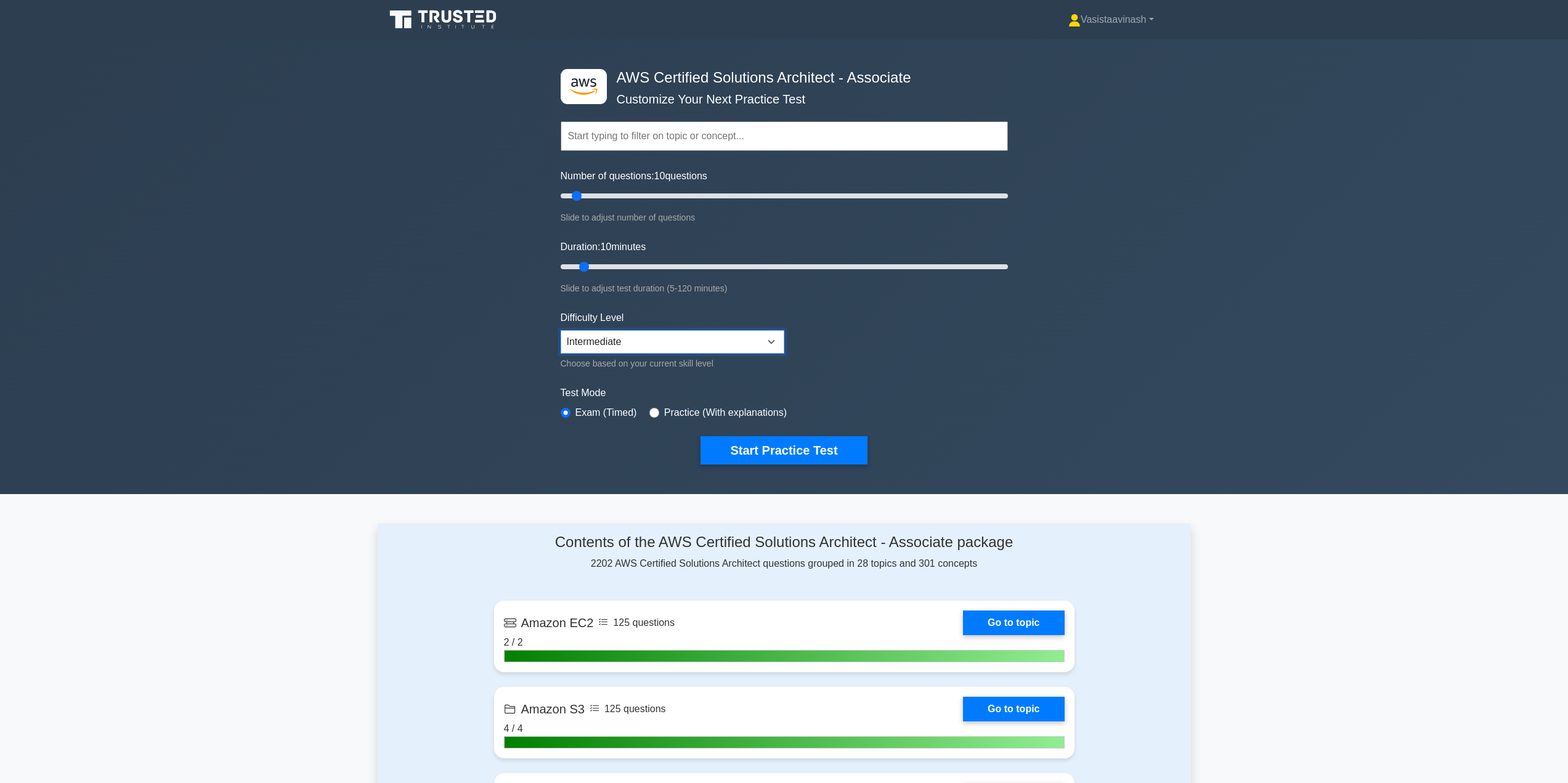
click at [604, 340] on select "Beginner Intermediate Expert" at bounding box center [672, 341] width 223 height 23
click at [602, 341] on select "Beginner Intermediate Expert" at bounding box center [672, 341] width 223 height 23
drag, startPoint x: 578, startPoint y: 194, endPoint x: 598, endPoint y: 196, distance: 20.1
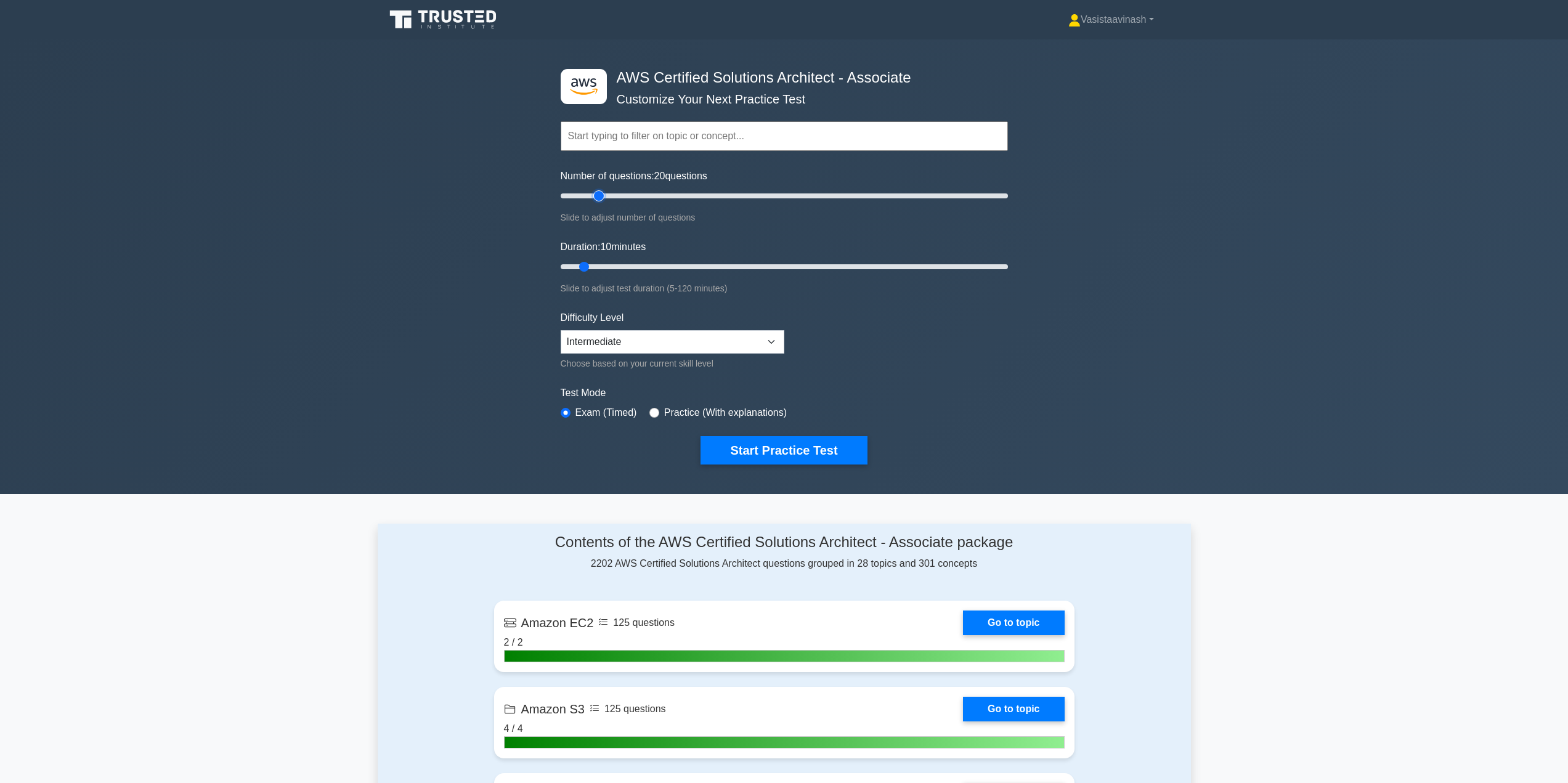
type input "20"
click at [598, 196] on input "Number of questions: 20 questions" at bounding box center [784, 196] width 447 height 15
click at [415, 187] on div ".st0{fill:#252F3E;} .st1{fill-rule:evenodd;clip-rule:evenodd;fill:#FF9900;} AWS…" at bounding box center [784, 266] width 1568 height 455
